Goal: Communication & Community: Connect with others

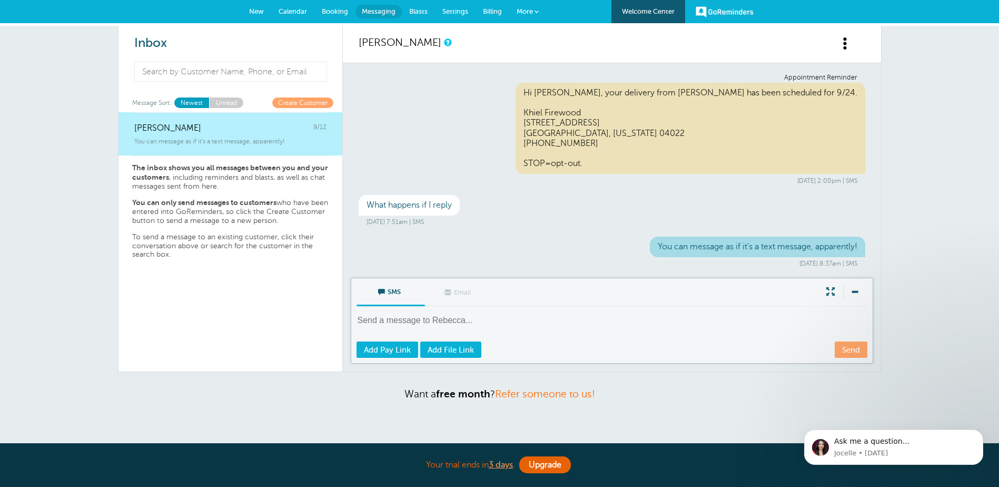
click at [915, 239] on div "Inbox Message Sort: Newest Unread Create Customer [PERSON_NAME] 9/12 You can me…" at bounding box center [499, 239] width 999 height 427
click at [381, 9] on span "Messaging" at bounding box center [379, 11] width 34 height 8
click at [253, 7] on span "New" at bounding box center [256, 11] width 15 height 8
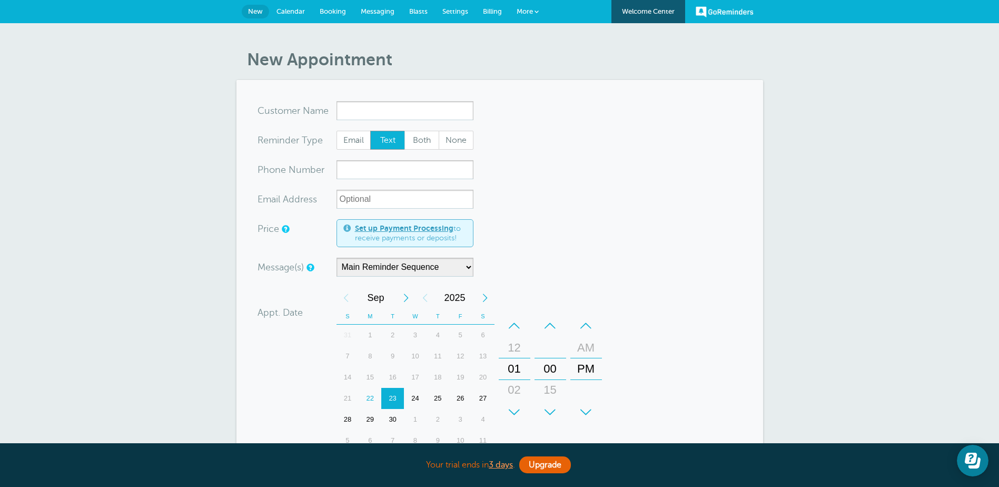
click at [358, 110] on input "x-no-autofill" at bounding box center [405, 110] width 137 height 19
click at [359, 111] on input "x-no-autofill" at bounding box center [405, 110] width 137 height 19
click at [803, 181] on div "New Appointment You are creating a new customer. To use an existing customer se…" at bounding box center [499, 373] width 999 height 701
